Goal: Find specific page/section: Find specific page/section

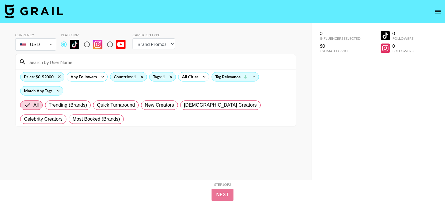
select select "Brand"
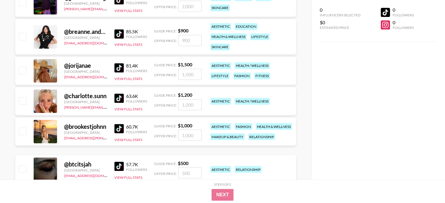
scroll to position [1024, 0]
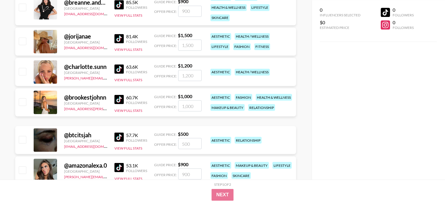
click at [116, 103] on img at bounding box center [118, 99] width 9 height 9
click at [119, 140] on img at bounding box center [118, 137] width 9 height 9
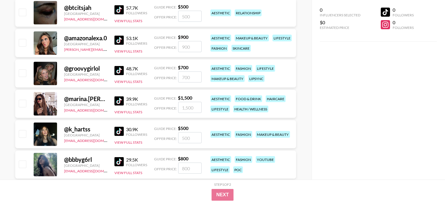
scroll to position [1170, 0]
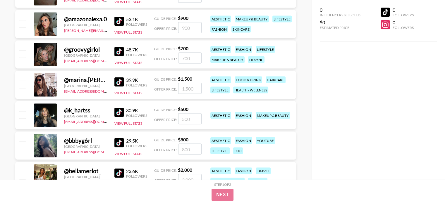
click at [119, 19] on img at bounding box center [118, 21] width 9 height 9
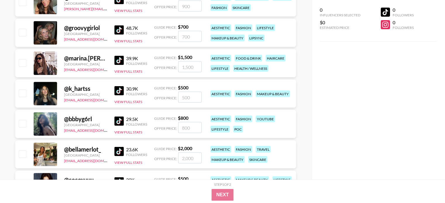
scroll to position [1199, 0]
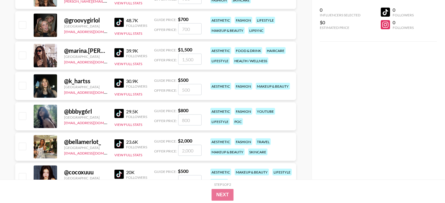
click at [119, 23] on img at bounding box center [118, 22] width 9 height 9
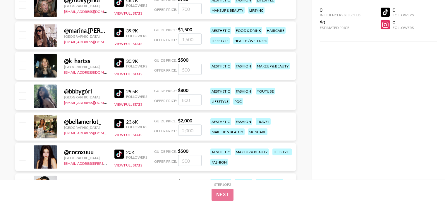
scroll to position [1229, 0]
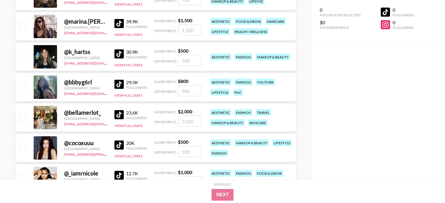
click at [115, 23] on img at bounding box center [118, 23] width 9 height 9
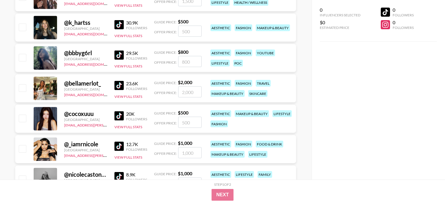
click at [119, 25] on img at bounding box center [118, 24] width 9 height 9
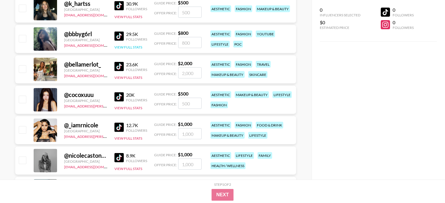
scroll to position [1287, 0]
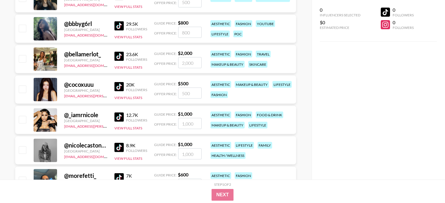
click at [122, 28] on img at bounding box center [118, 25] width 9 height 9
click at [118, 57] on img at bounding box center [118, 56] width 9 height 9
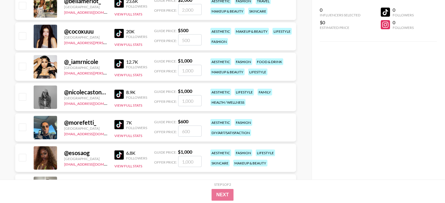
scroll to position [1346, 0]
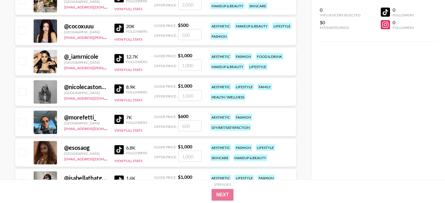
click at [121, 30] on img at bounding box center [118, 28] width 9 height 9
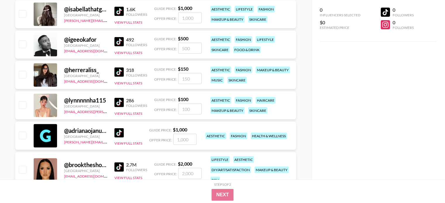
scroll to position [1521, 0]
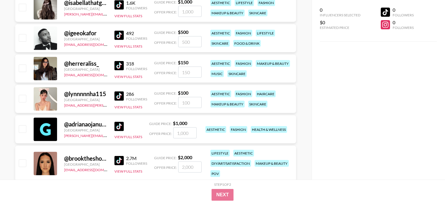
click at [115, 160] on img at bounding box center [118, 160] width 9 height 9
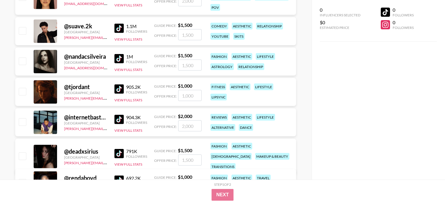
scroll to position [1697, 0]
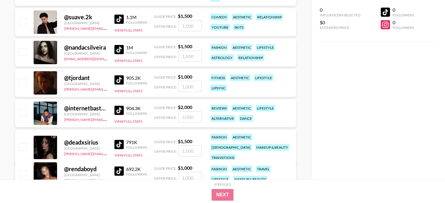
click at [123, 53] on img at bounding box center [118, 49] width 9 height 9
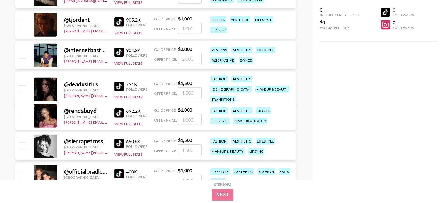
scroll to position [1755, 0]
click at [119, 22] on img at bounding box center [118, 21] width 9 height 9
click at [93, 29] on link "[PERSON_NAME][EMAIL_ADDRESS][DOMAIN_NAME]" at bounding box center [107, 30] width 87 height 6
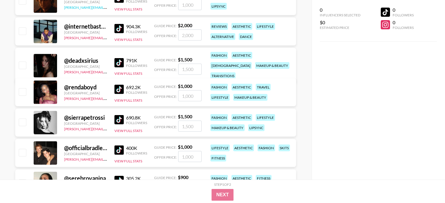
scroll to position [1784, 0]
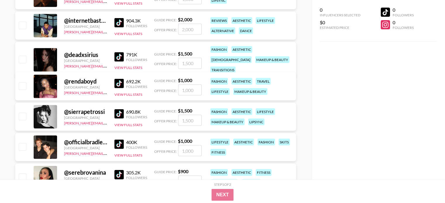
click at [119, 22] on img at bounding box center [118, 22] width 9 height 9
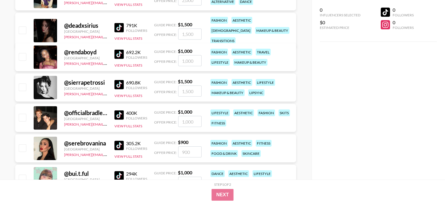
click at [119, 23] on img at bounding box center [118, 27] width 9 height 9
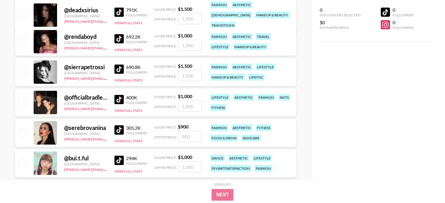
scroll to position [1843, 0]
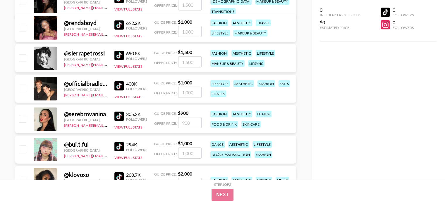
click at [118, 23] on img at bounding box center [118, 24] width 9 height 9
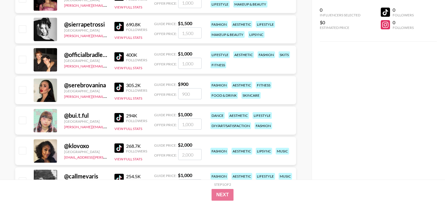
scroll to position [1872, 0]
click at [117, 28] on img at bounding box center [118, 26] width 9 height 9
click at [121, 26] on img at bounding box center [118, 26] width 9 height 9
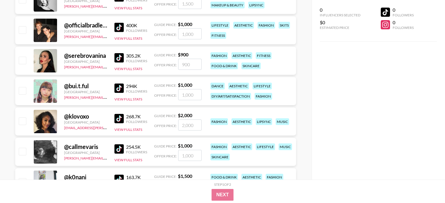
click at [118, 30] on img at bounding box center [118, 27] width 9 height 9
click at [122, 58] on img at bounding box center [118, 57] width 9 height 9
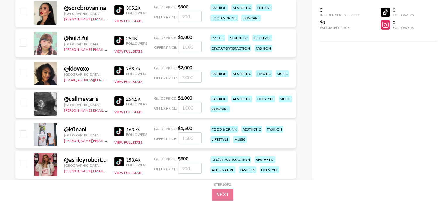
scroll to position [1960, 0]
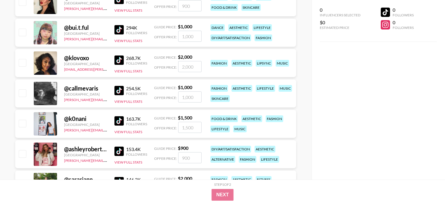
click at [121, 32] on img at bounding box center [118, 29] width 9 height 9
click at [123, 32] on img at bounding box center [118, 29] width 9 height 9
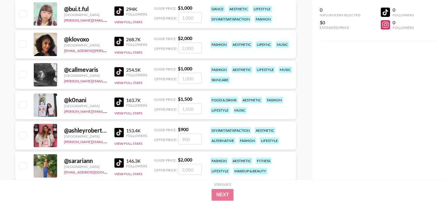
scroll to position [1989, 0]
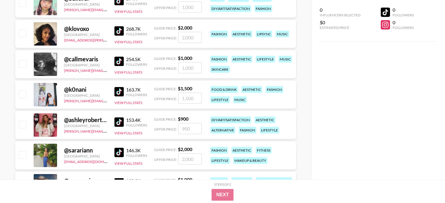
click at [119, 32] on img at bounding box center [118, 30] width 9 height 9
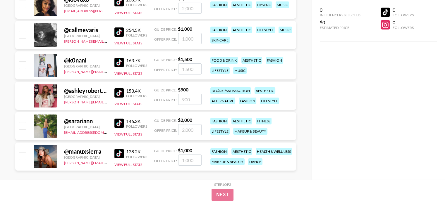
click at [121, 32] on img at bounding box center [118, 31] width 9 height 9
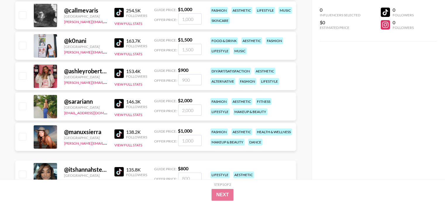
scroll to position [2048, 0]
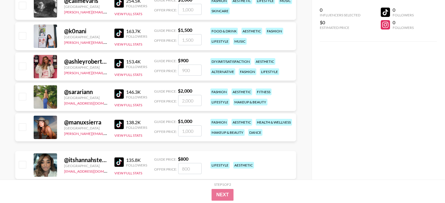
click at [120, 32] on img at bounding box center [118, 33] width 9 height 9
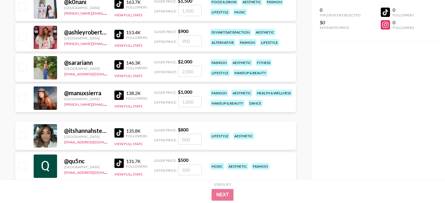
click at [116, 31] on img at bounding box center [118, 34] width 9 height 9
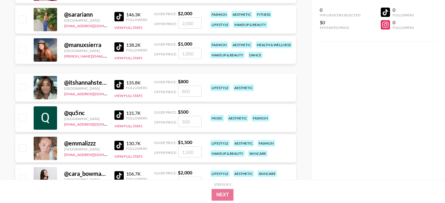
scroll to position [2136, 0]
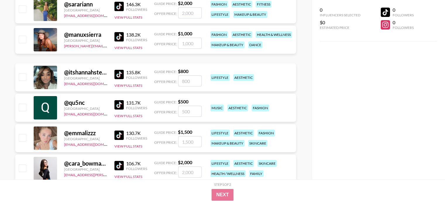
click at [122, 42] on img at bounding box center [118, 36] width 9 height 9
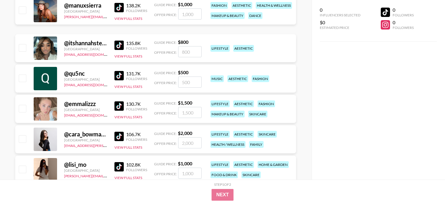
scroll to position [2194, 0]
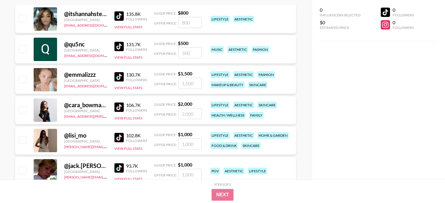
click at [120, 16] on img at bounding box center [118, 15] width 9 height 9
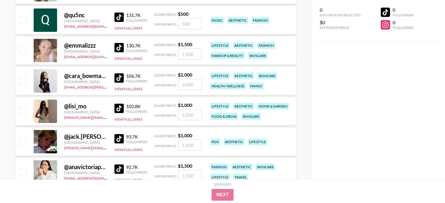
scroll to position [2253, 0]
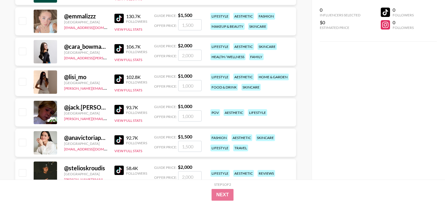
click at [120, 17] on img at bounding box center [118, 18] width 9 height 9
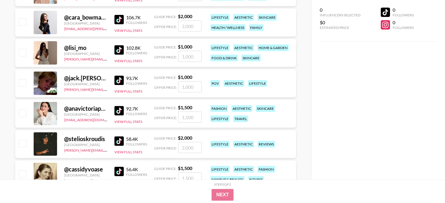
click at [121, 18] on img at bounding box center [118, 19] width 9 height 9
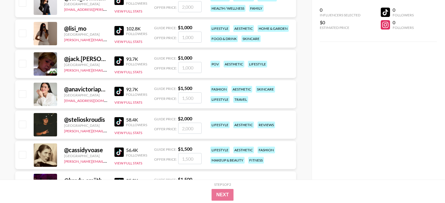
scroll to position [2311, 0]
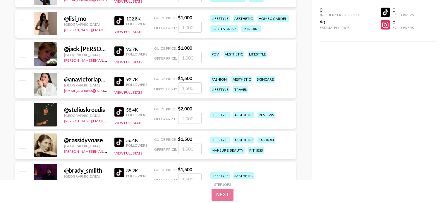
click at [118, 20] on img at bounding box center [118, 20] width 9 height 9
click at [118, 21] on img at bounding box center [118, 20] width 9 height 9
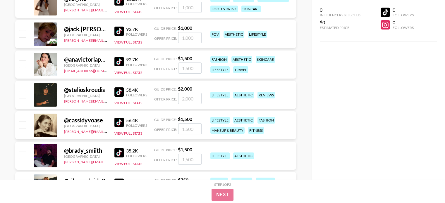
scroll to position [2340, 0]
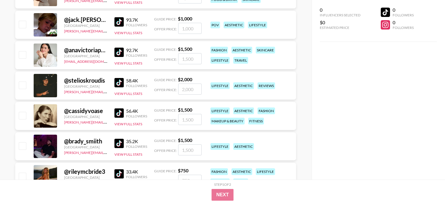
click at [122, 26] on img at bounding box center [118, 21] width 9 height 9
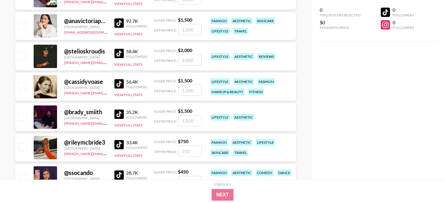
click at [121, 24] on img at bounding box center [118, 22] width 9 height 9
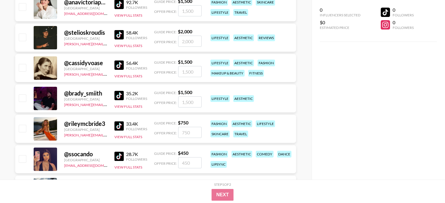
scroll to position [2399, 0]
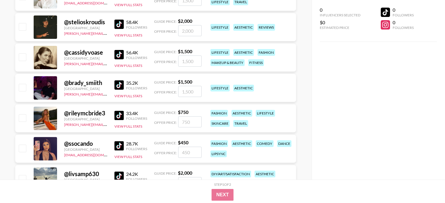
click at [119, 27] on img at bounding box center [118, 24] width 9 height 9
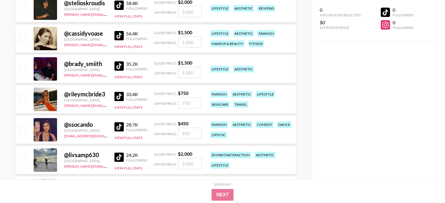
scroll to position [2428, 0]
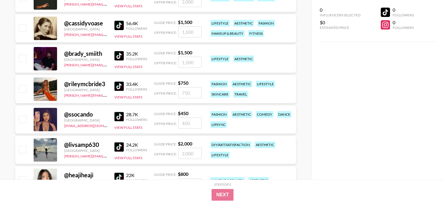
click at [118, 27] on img at bounding box center [118, 25] width 9 height 9
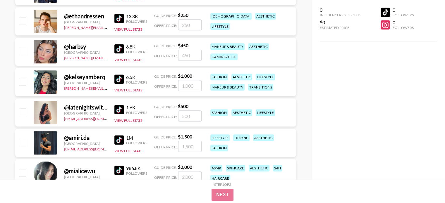
scroll to position [2779, 0]
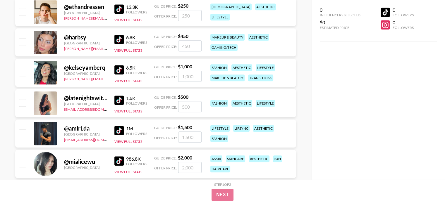
click at [116, 133] on img at bounding box center [118, 130] width 9 height 9
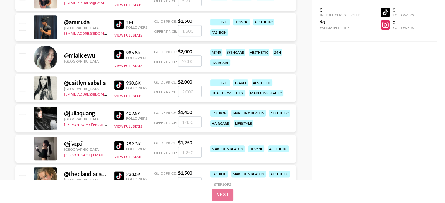
scroll to position [2896, 0]
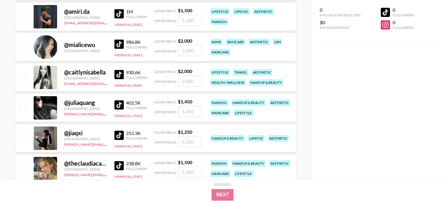
click at [120, 46] on img at bounding box center [118, 43] width 9 height 9
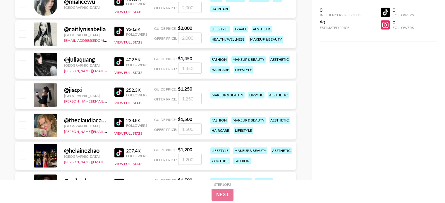
scroll to position [2955, 0]
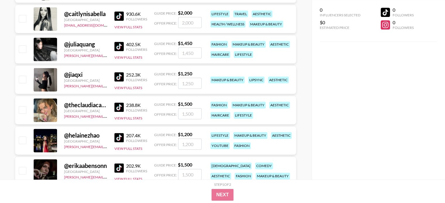
click at [118, 20] on img at bounding box center [118, 15] width 9 height 9
click at [121, 49] on img at bounding box center [118, 46] width 9 height 9
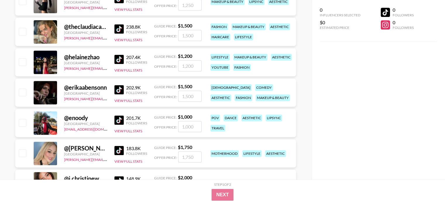
scroll to position [3042, 0]
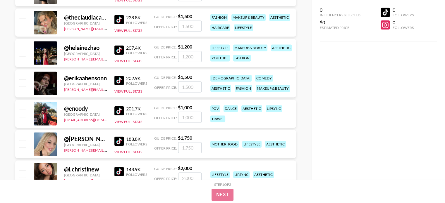
click at [121, 22] on img at bounding box center [118, 19] width 9 height 9
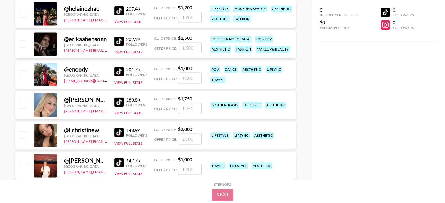
scroll to position [3072, 0]
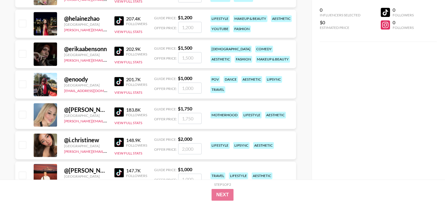
click at [118, 20] on img at bounding box center [118, 20] width 9 height 9
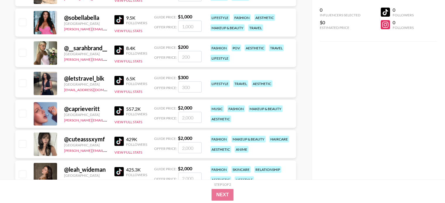
scroll to position [3569, 0]
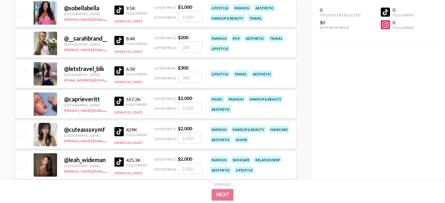
click at [121, 103] on img at bounding box center [118, 101] width 9 height 9
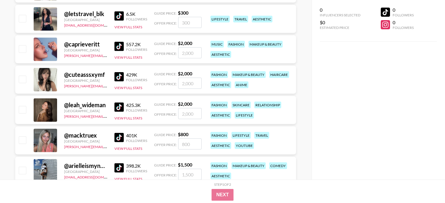
scroll to position [3657, 0]
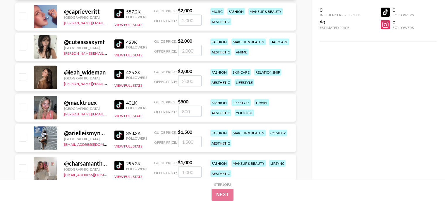
click at [120, 43] on img at bounding box center [118, 43] width 9 height 9
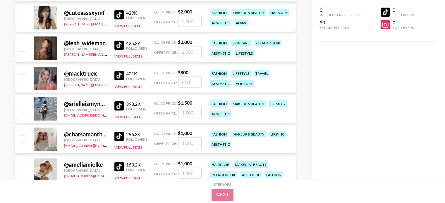
scroll to position [3715, 0]
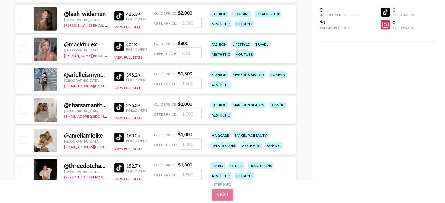
click at [118, 15] on img at bounding box center [118, 15] width 9 height 9
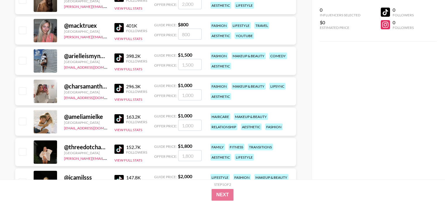
scroll to position [3744, 0]
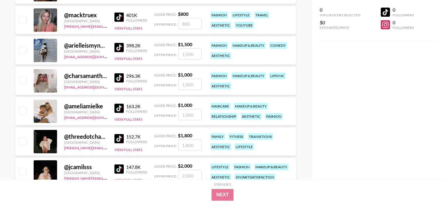
click at [121, 15] on img at bounding box center [118, 17] width 9 height 9
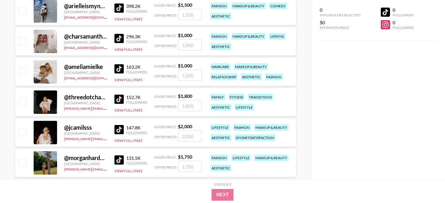
scroll to position [3774, 0]
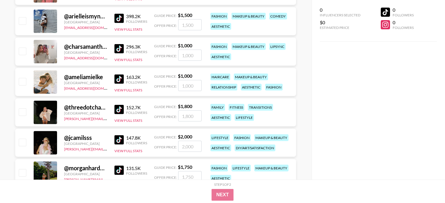
click at [120, 21] on img at bounding box center [118, 18] width 9 height 9
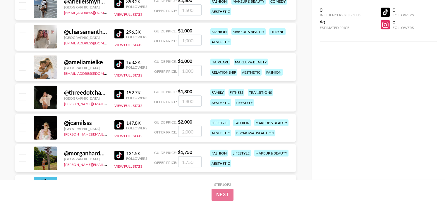
scroll to position [3803, 0]
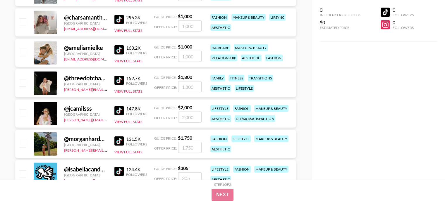
click at [118, 51] on img at bounding box center [118, 49] width 9 height 9
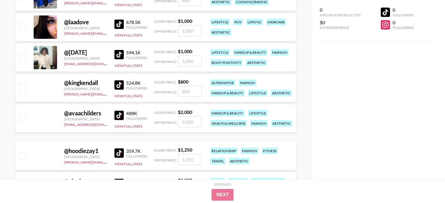
scroll to position [4417, 0]
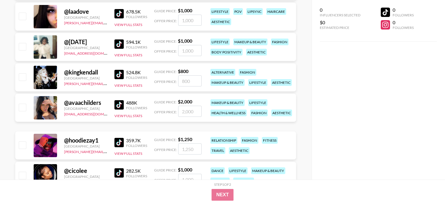
click at [120, 16] on img at bounding box center [118, 13] width 9 height 9
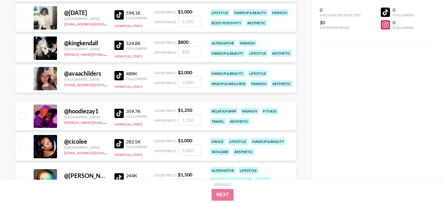
click at [119, 14] on img at bounding box center [118, 14] width 9 height 9
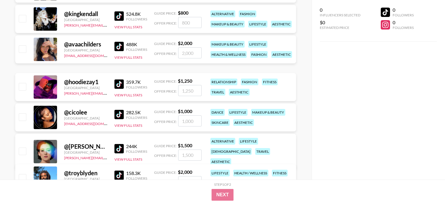
click at [121, 18] on img at bounding box center [118, 15] width 9 height 9
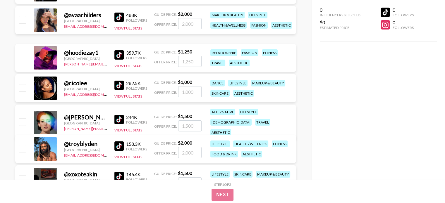
click at [122, 22] on img at bounding box center [118, 17] width 9 height 9
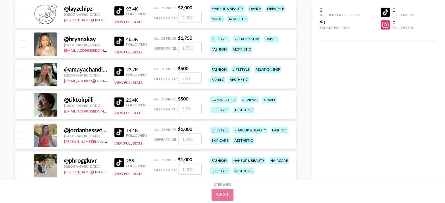
scroll to position [4778, 0]
